Goal: Task Accomplishment & Management: Manage account settings

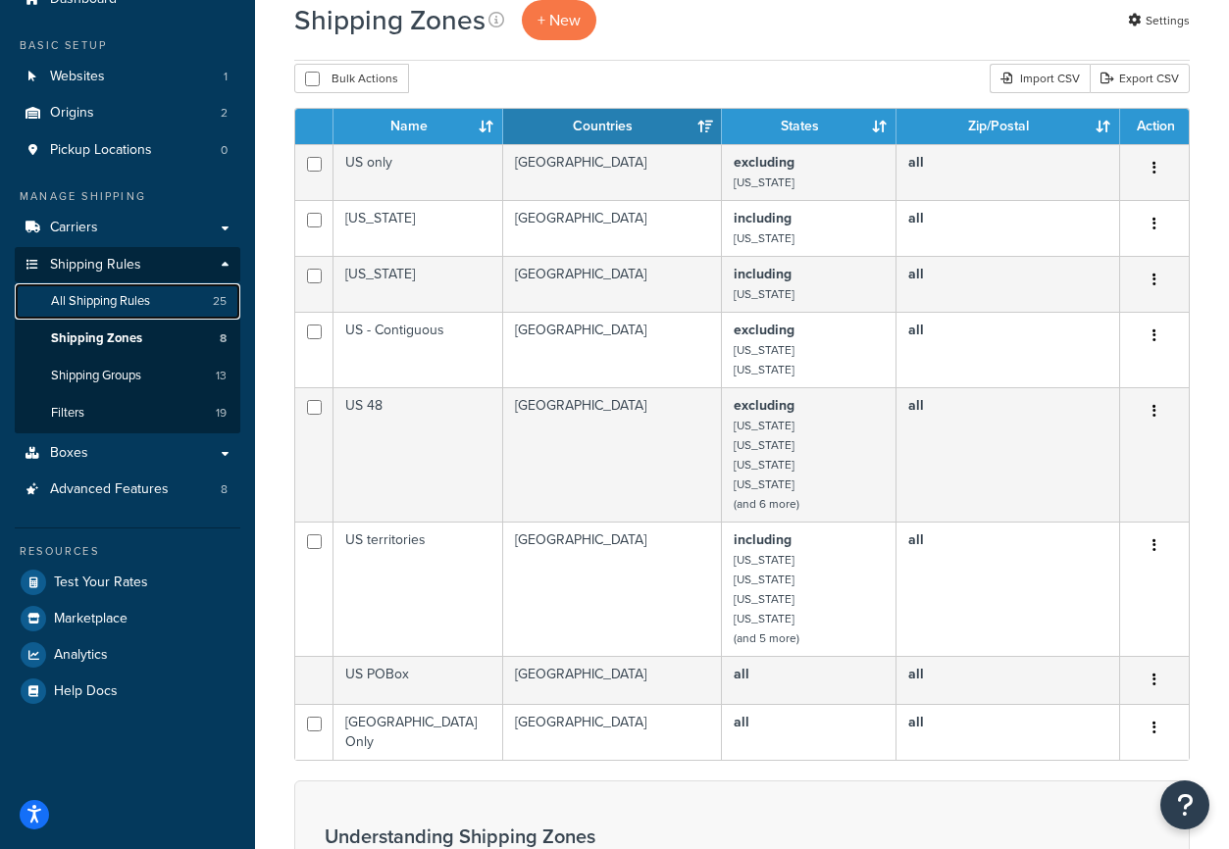
click at [94, 311] on link "All Shipping Rules 25" at bounding box center [128, 301] width 226 height 36
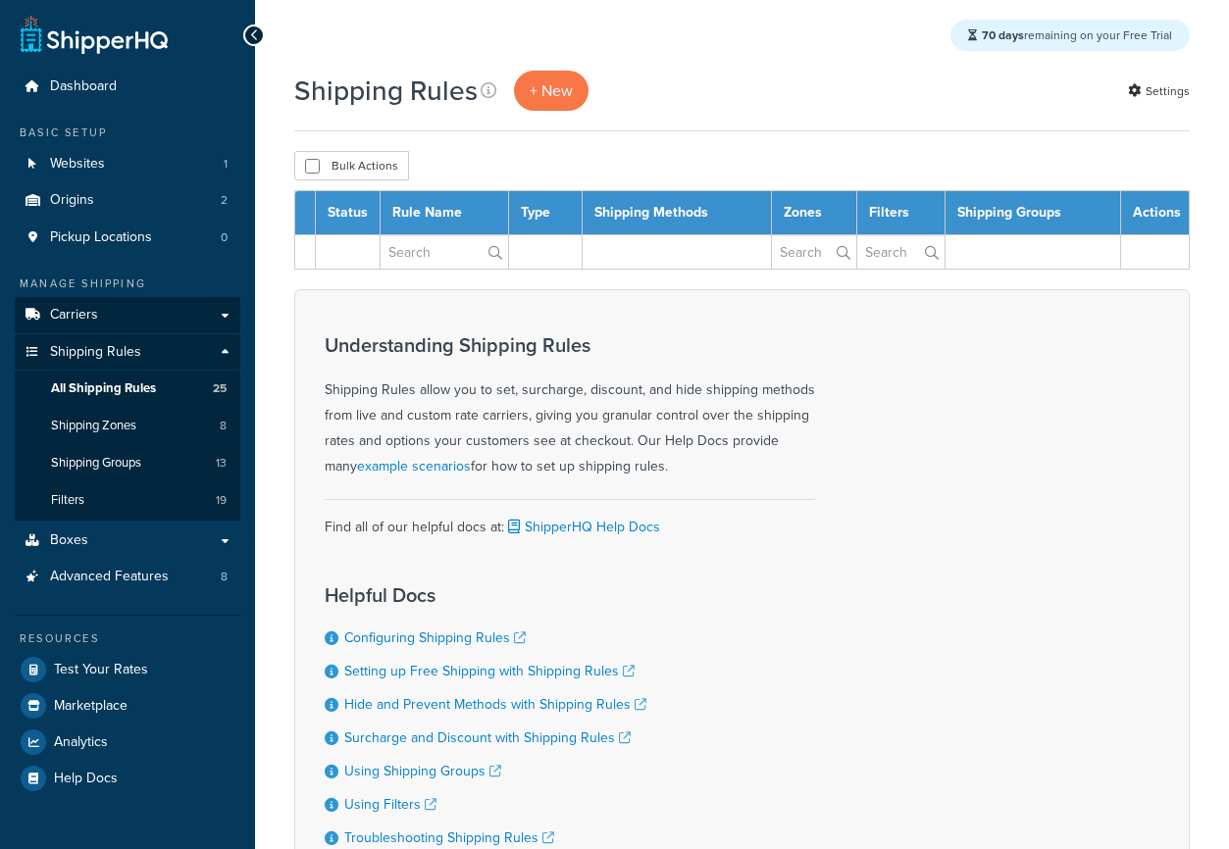
select select "25"
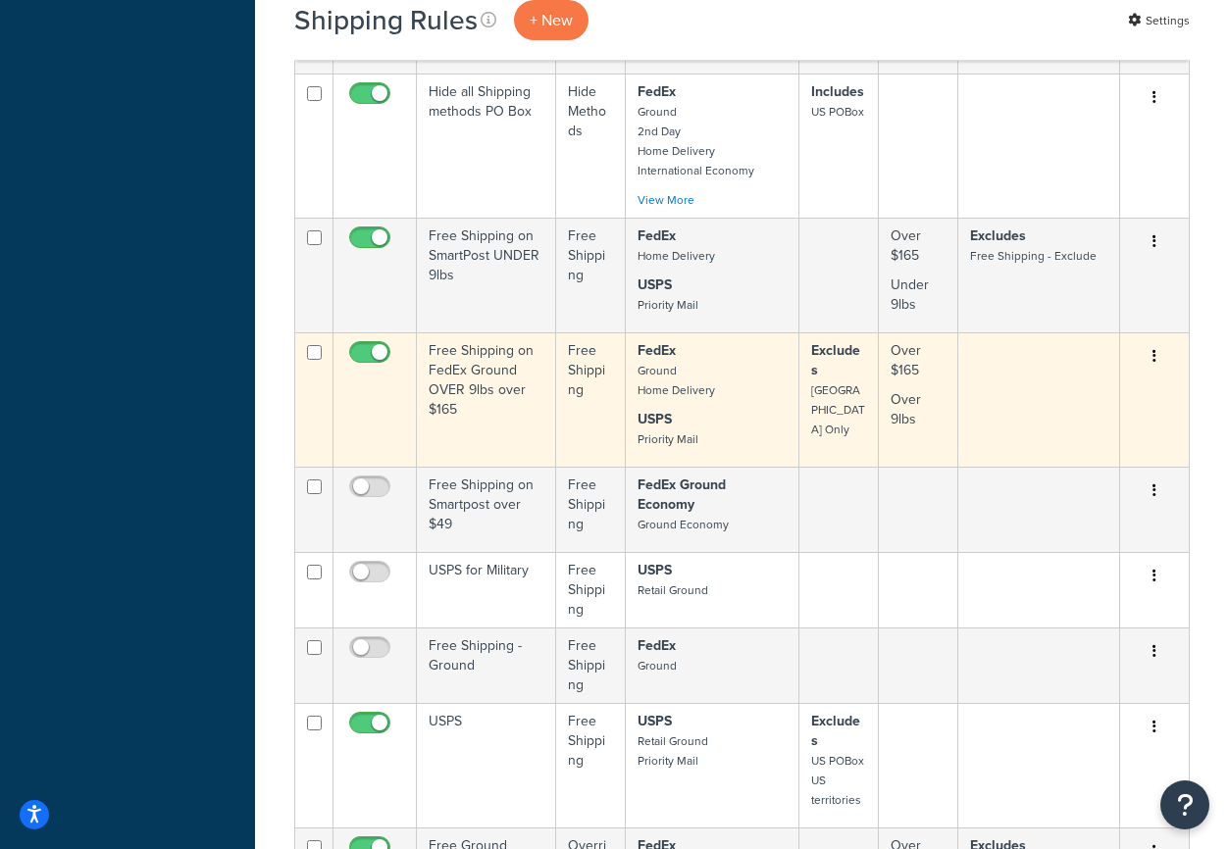
scroll to position [1057, 0]
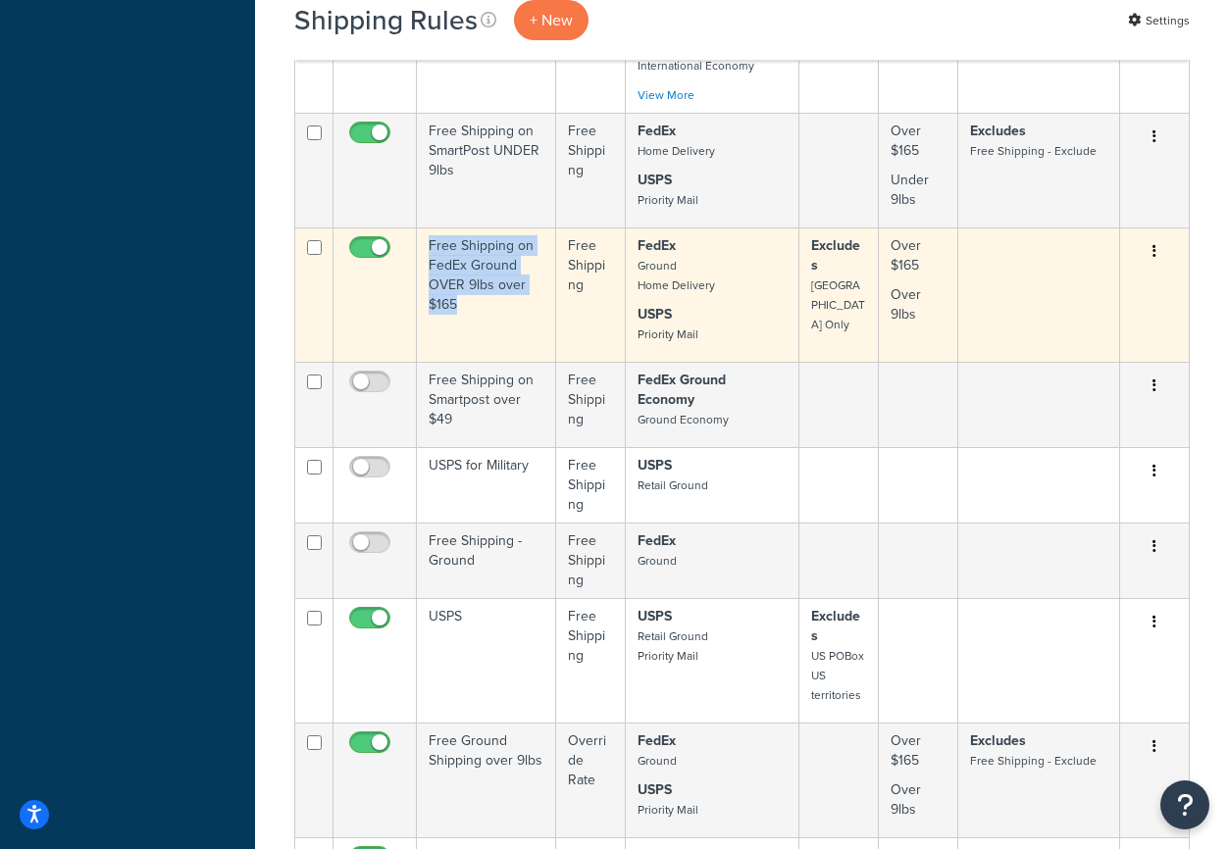
drag, startPoint x: 472, startPoint y: 313, endPoint x: 430, endPoint y: 253, distance: 72.6
click at [430, 253] on td "Free Shipping on FedEx Ground OVER 9lbs over $165" at bounding box center [486, 294] width 139 height 134
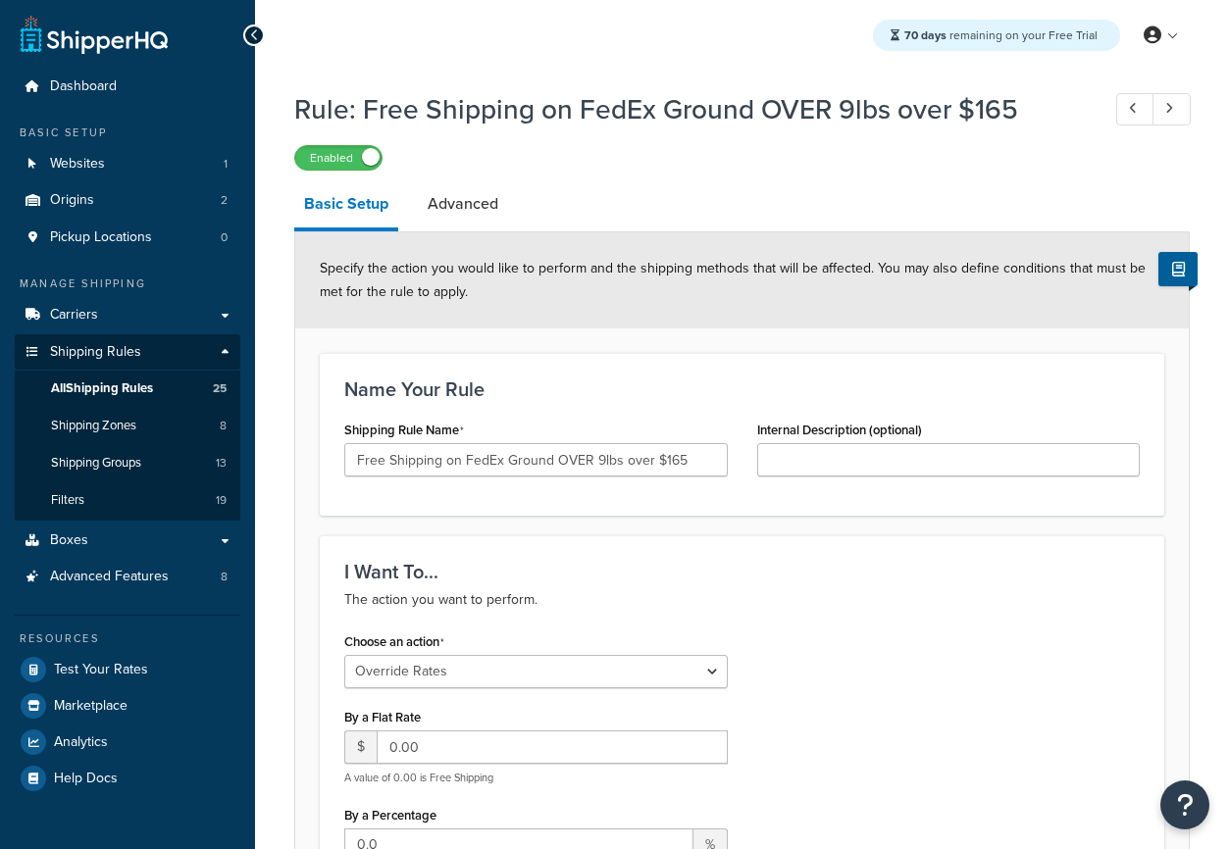
select select "OVERRIDE"
select select "LOCATION"
click at [663, 114] on h1 "Rule: Free Shipping on FedEx Ground OVER 9lbs over $165" at bounding box center [686, 109] width 785 height 38
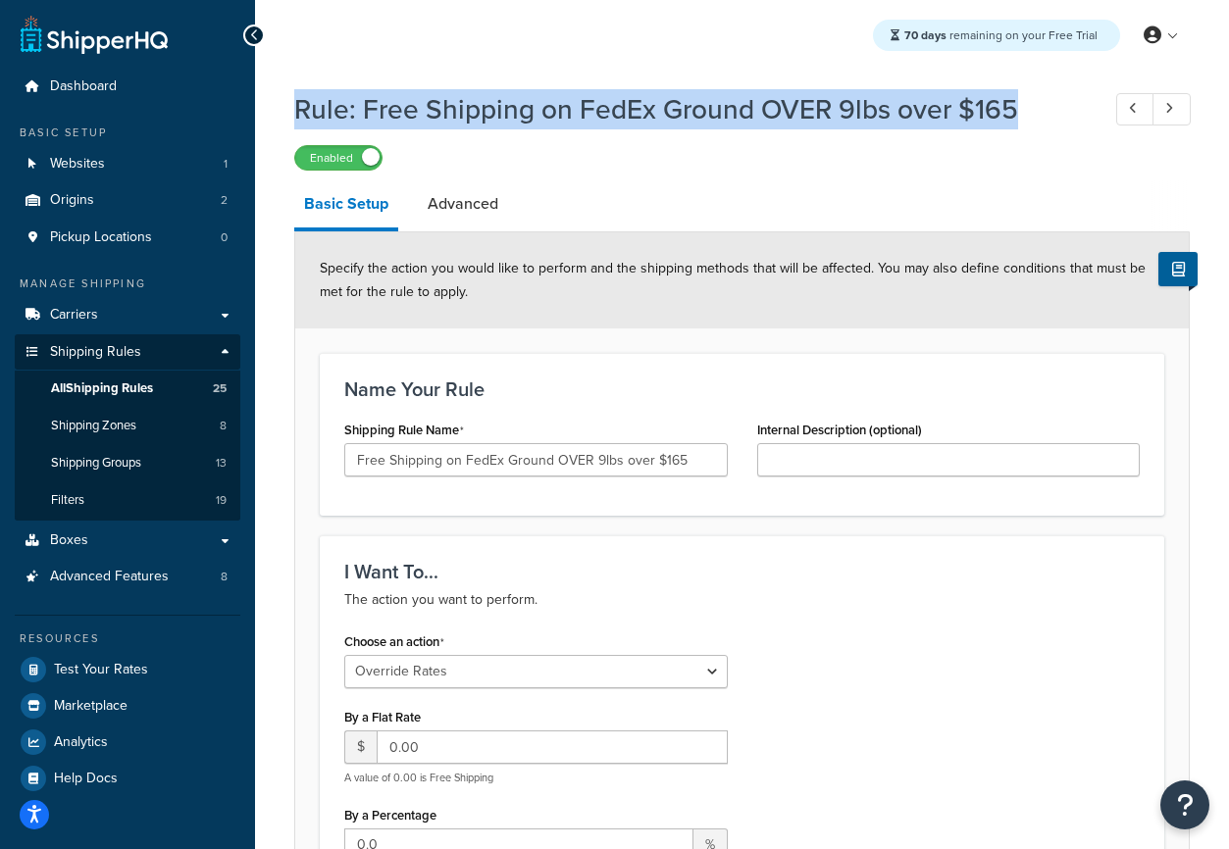
click at [663, 114] on h1 "Rule: Free Shipping on FedEx Ground OVER 9lbs over $165" at bounding box center [686, 109] width 785 height 38
copy h1 "Rule: Free Shipping on FedEx Ground OVER 9lbs over $165"
